Goal: Check status: Check status

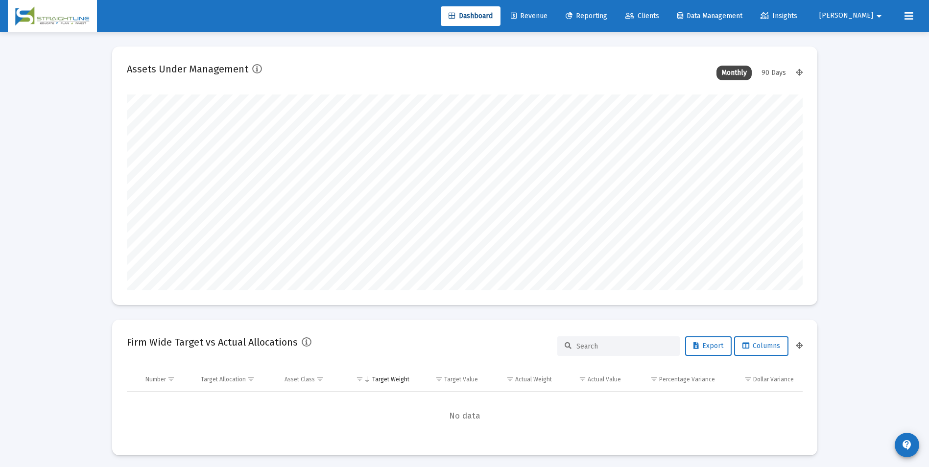
scroll to position [196, 364]
type input "[DATE]"
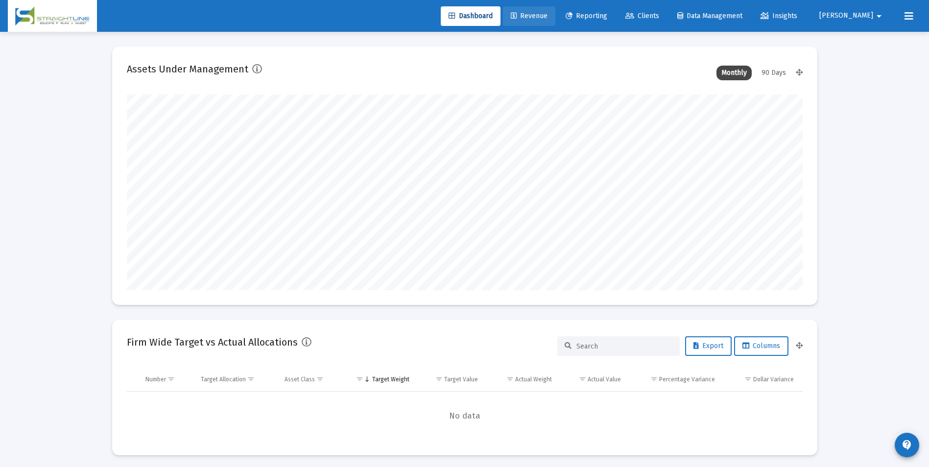
click at [555, 11] on link "Revenue" at bounding box center [529, 16] width 52 height 20
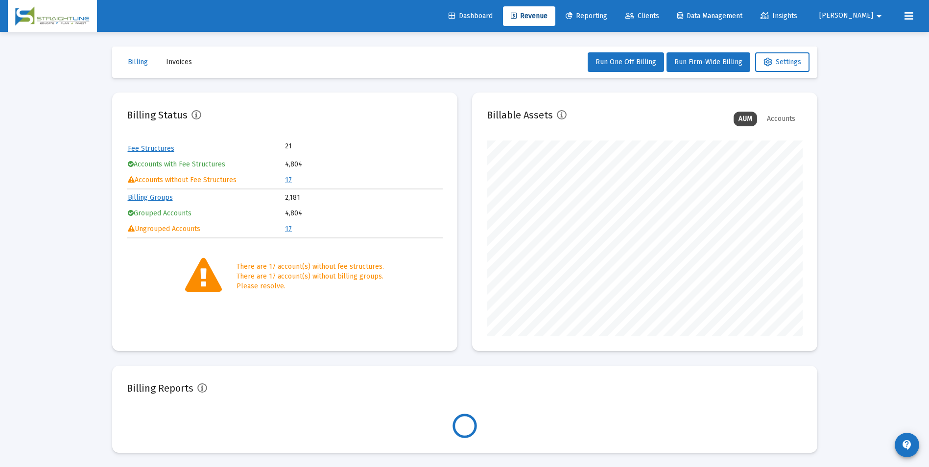
scroll to position [196, 316]
click at [289, 180] on link "17" at bounding box center [288, 180] width 7 height 8
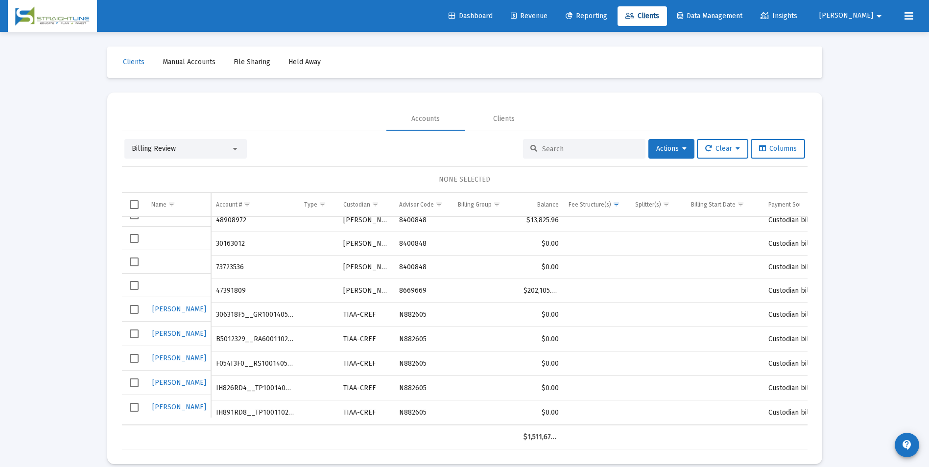
scroll to position [208, 0]
